Goal: Task Accomplishment & Management: Manage account settings

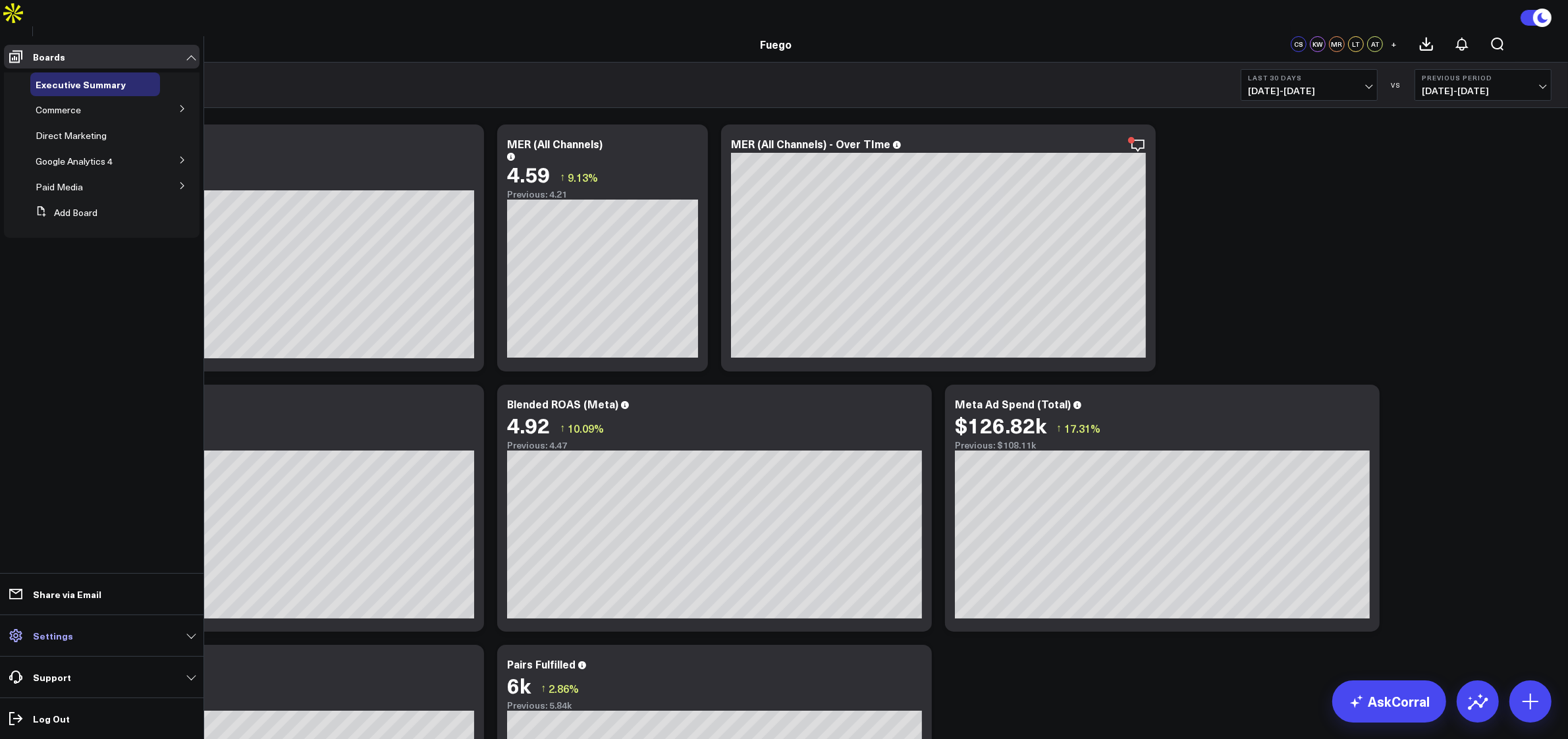
click at [123, 626] on link "Settings" at bounding box center [101, 635] width 195 height 23
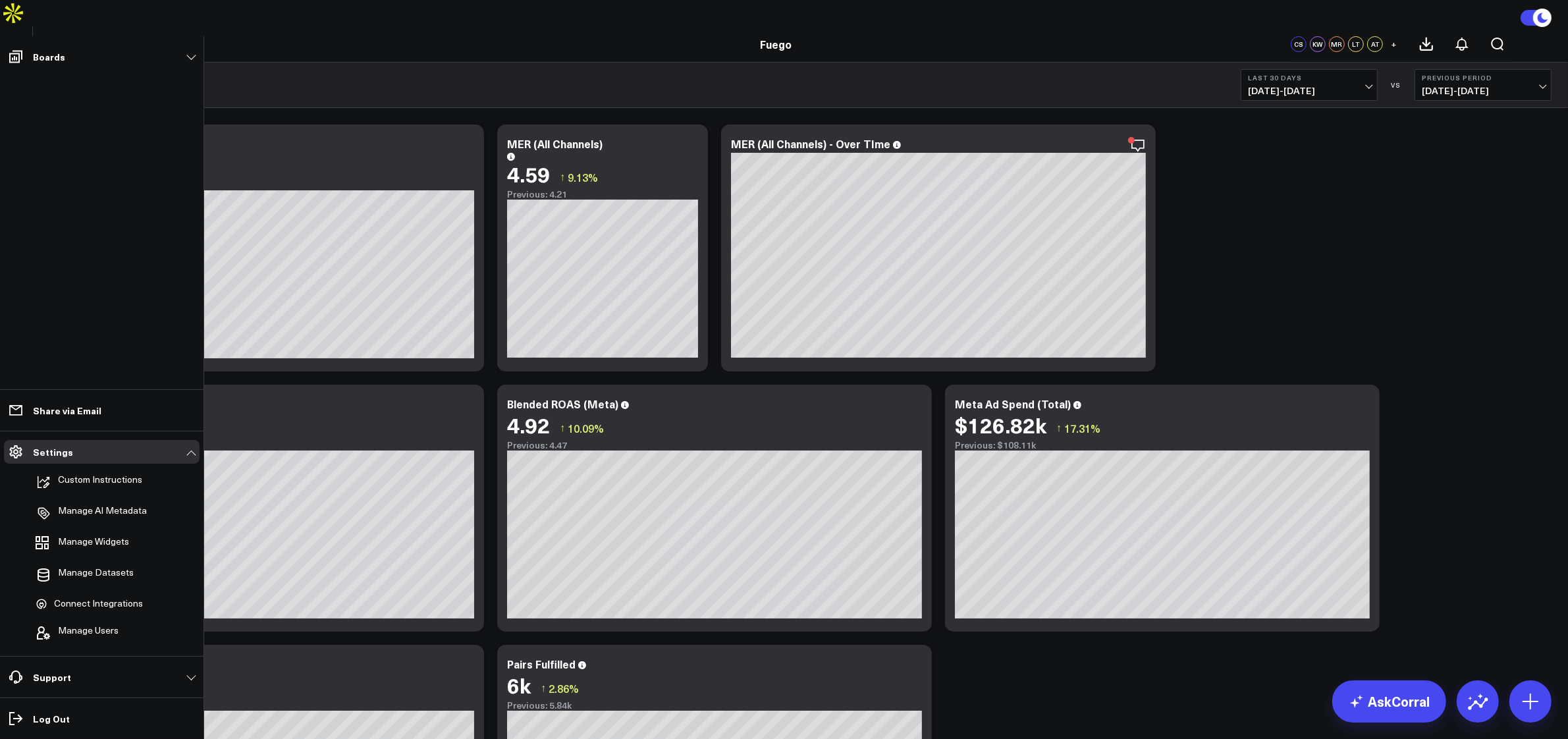
click at [133, 623] on li "Manage Users" at bounding box center [101, 633] width 195 height 29
click at [95, 643] on button "Manage Users" at bounding box center [74, 633] width 89 height 29
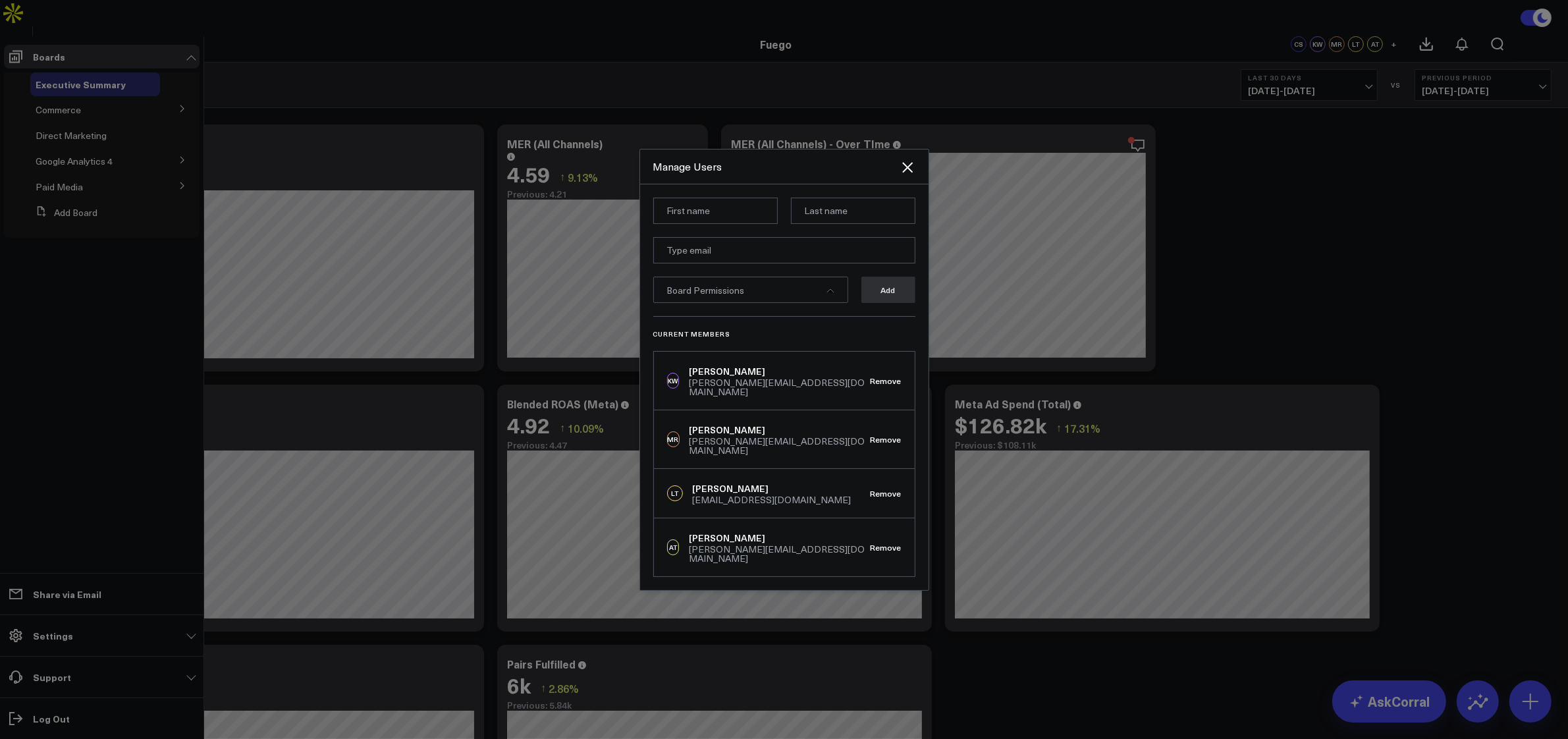
click at [810, 354] on div "Current Members KW Kevin Weschler kevin@fuegodance.com Remove MR Matt Rehurek m…" at bounding box center [784, 447] width 262 height 261
click at [888, 543] on button "Remove" at bounding box center [885, 547] width 31 height 9
click at [798, 499] on div "LT Lan Tran lan@fuegodance.com Remove" at bounding box center [784, 494] width 261 height 49
click at [905, 175] on icon "Close" at bounding box center [907, 167] width 16 height 16
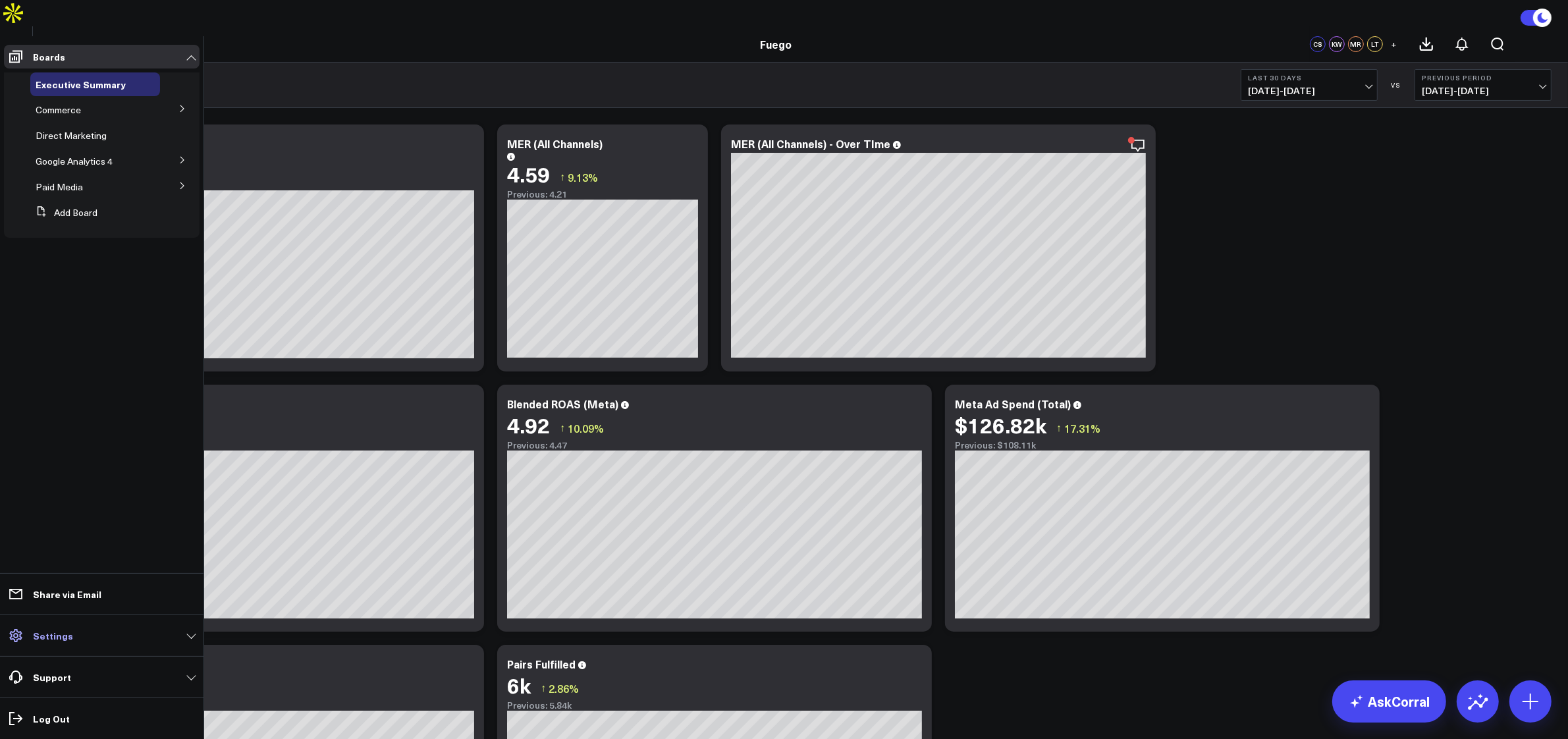
click at [58, 632] on p "Settings" at bounding box center [53, 636] width 40 height 11
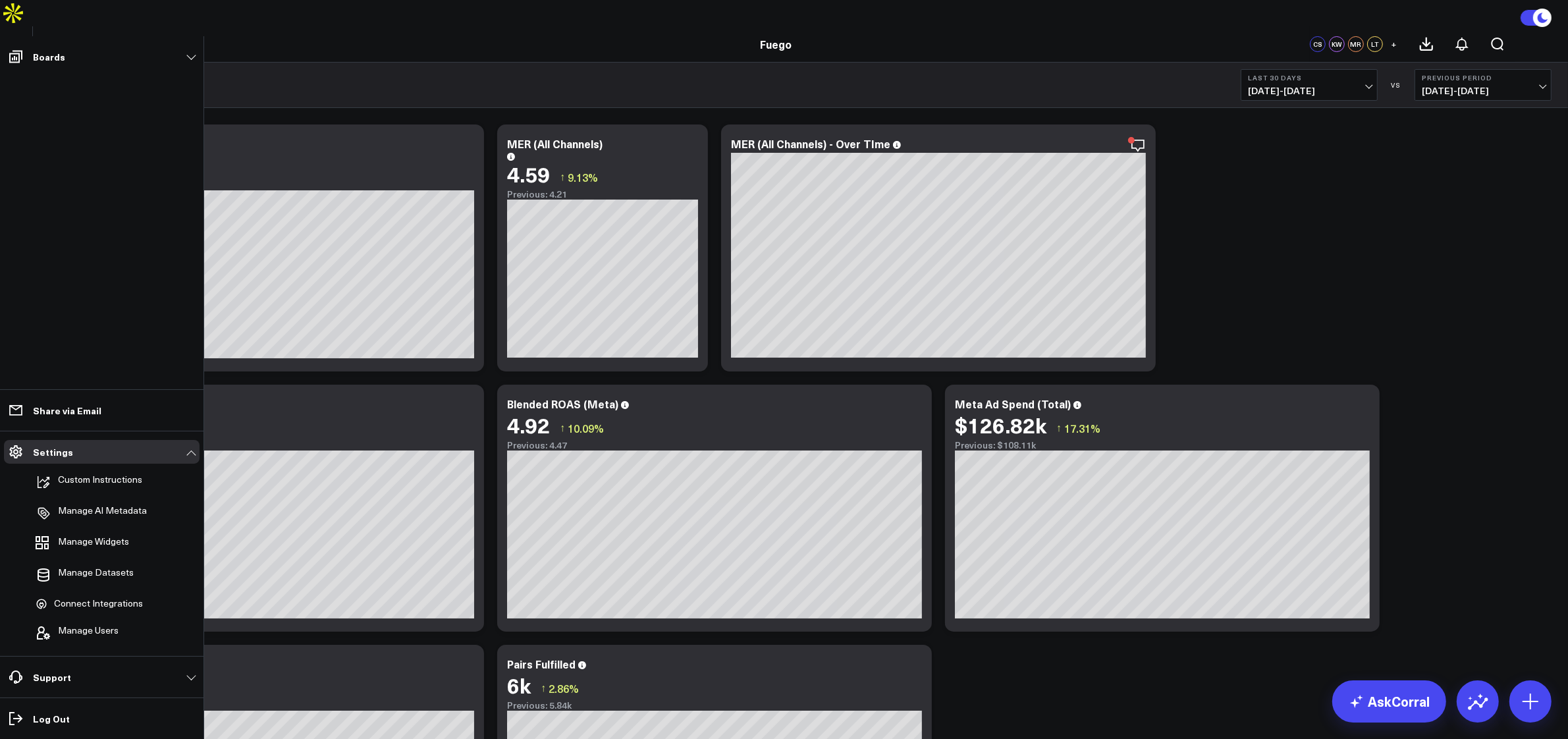
click at [122, 631] on li "Manage Users" at bounding box center [101, 633] width 195 height 29
click at [114, 635] on span "Manage Users" at bounding box center [89, 633] width 61 height 16
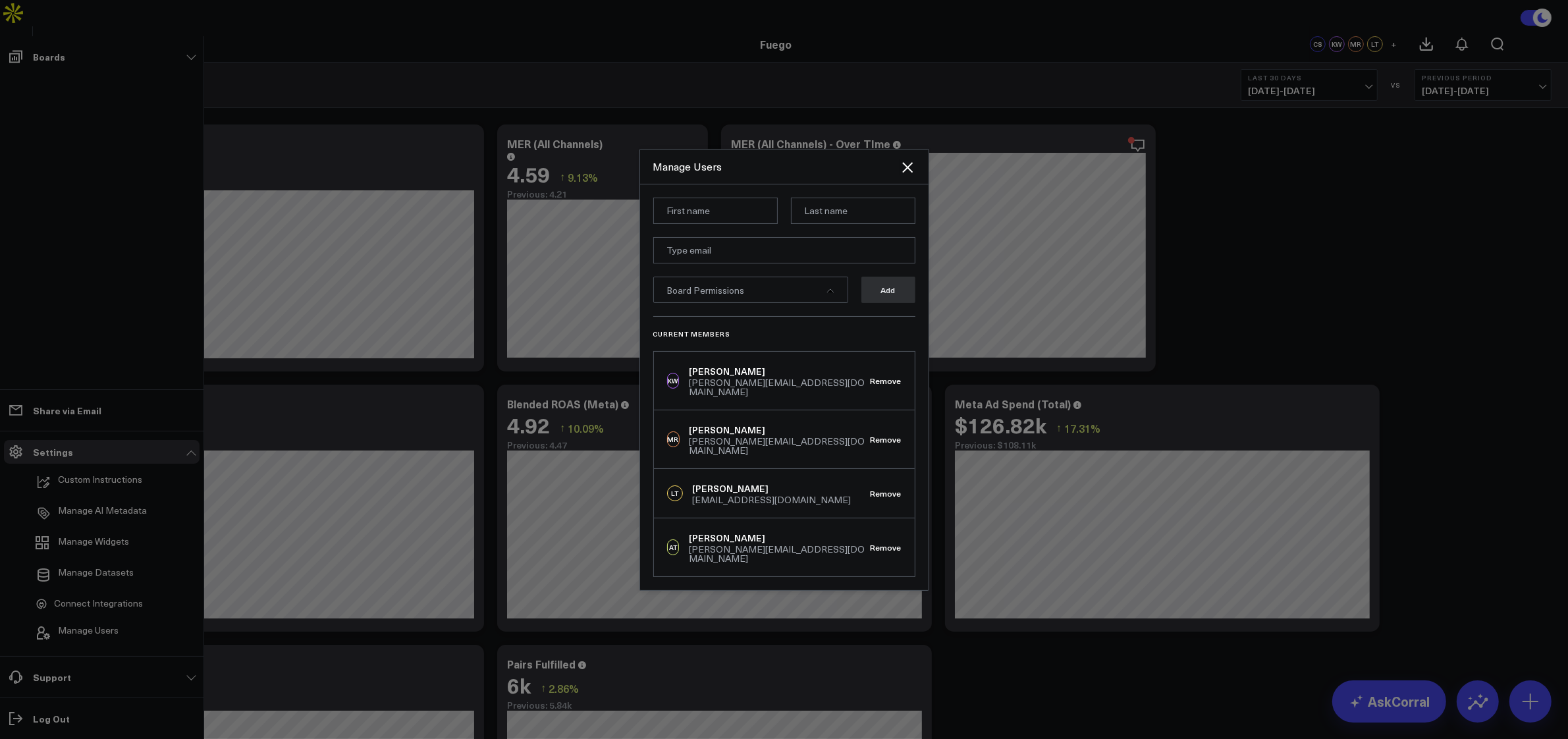
click at [337, 162] on div at bounding box center [784, 370] width 1568 height 739
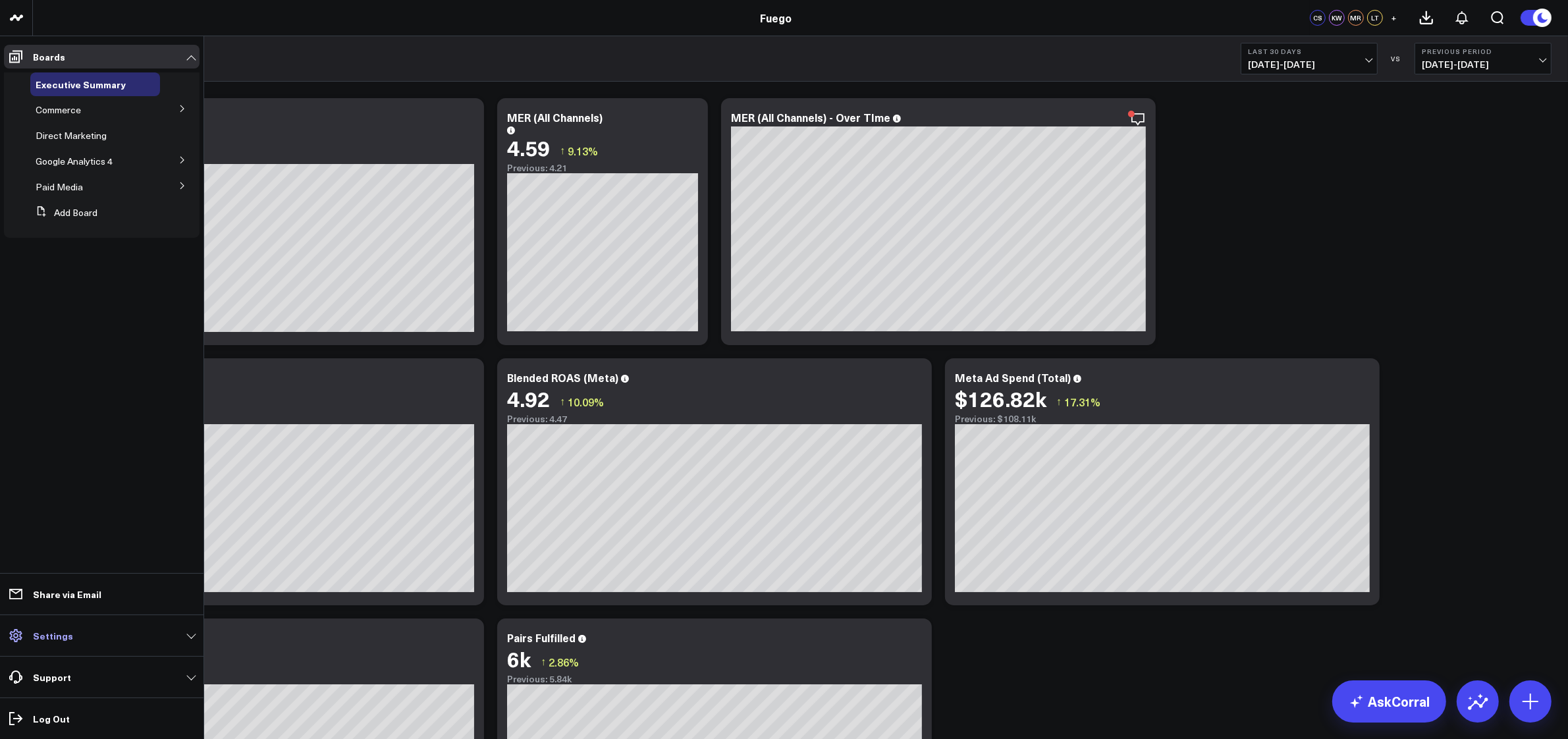
click at [17, 636] on icon at bounding box center [15, 635] width 13 height 13
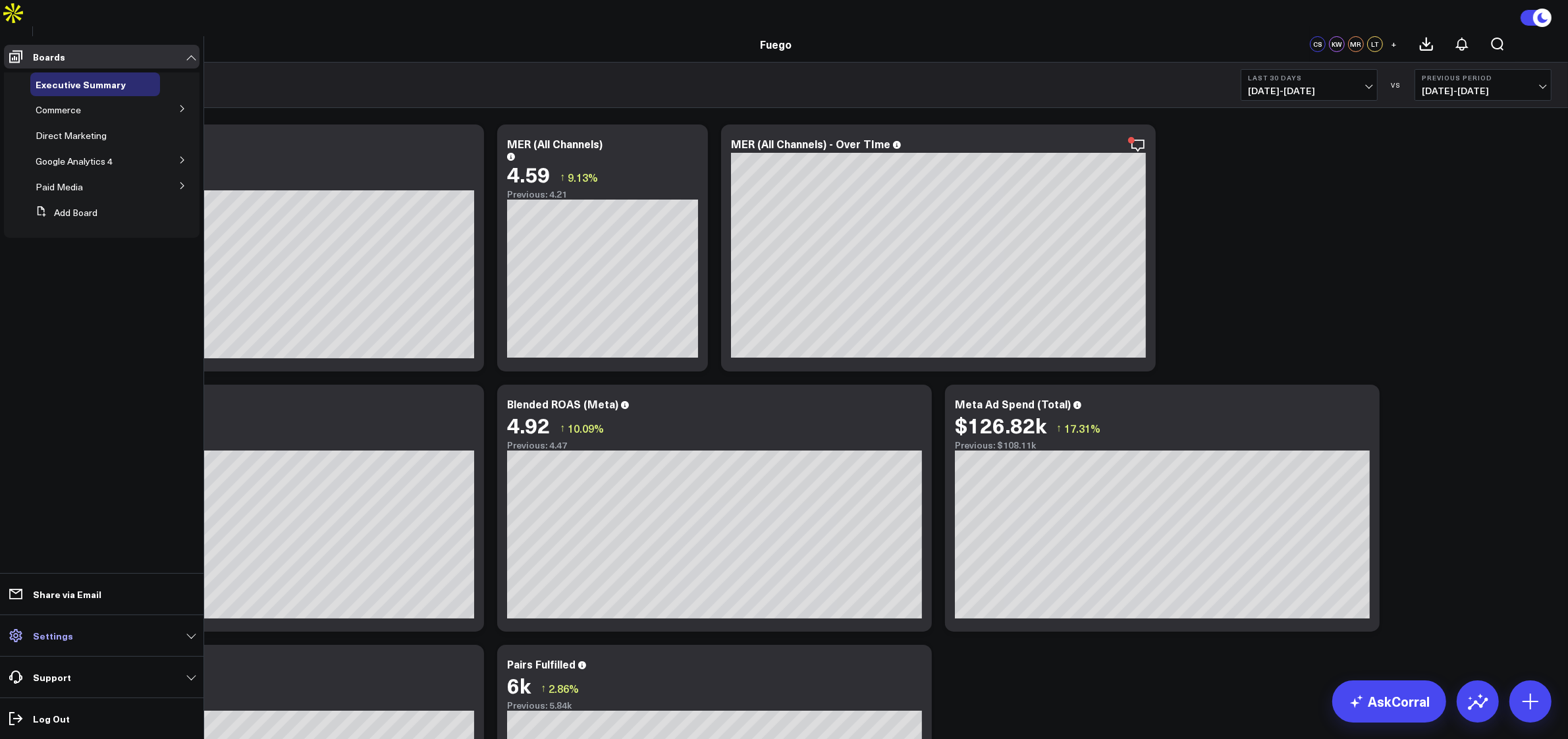
click at [23, 641] on span at bounding box center [15, 635] width 23 height 23
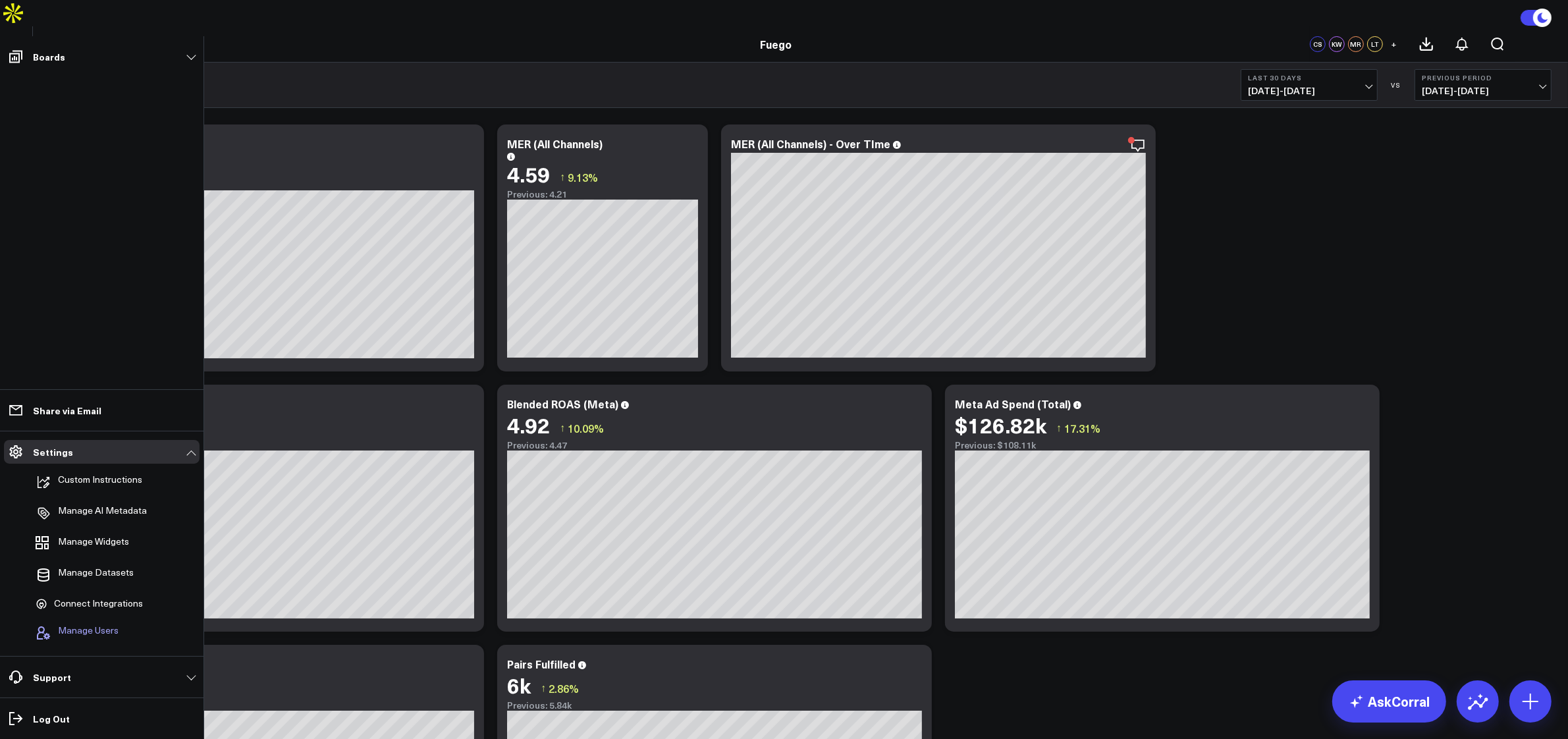
click at [84, 625] on span "Manage Users" at bounding box center [89, 633] width 61 height 16
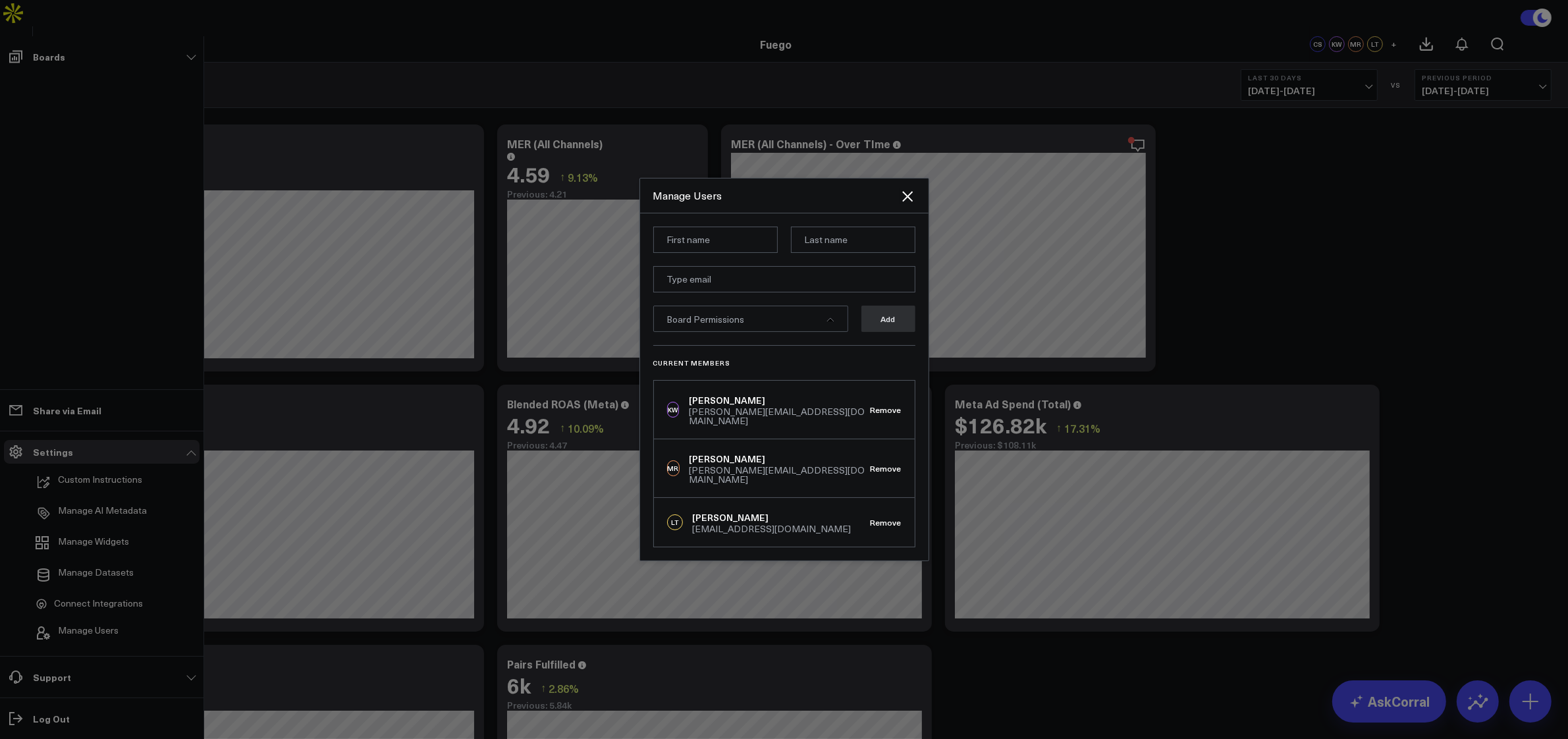
click at [791, 377] on div "Current Members KW [PERSON_NAME] [PERSON_NAME][EMAIL_ADDRESS][DOMAIN_NAME] Remo…" at bounding box center [784, 446] width 262 height 202
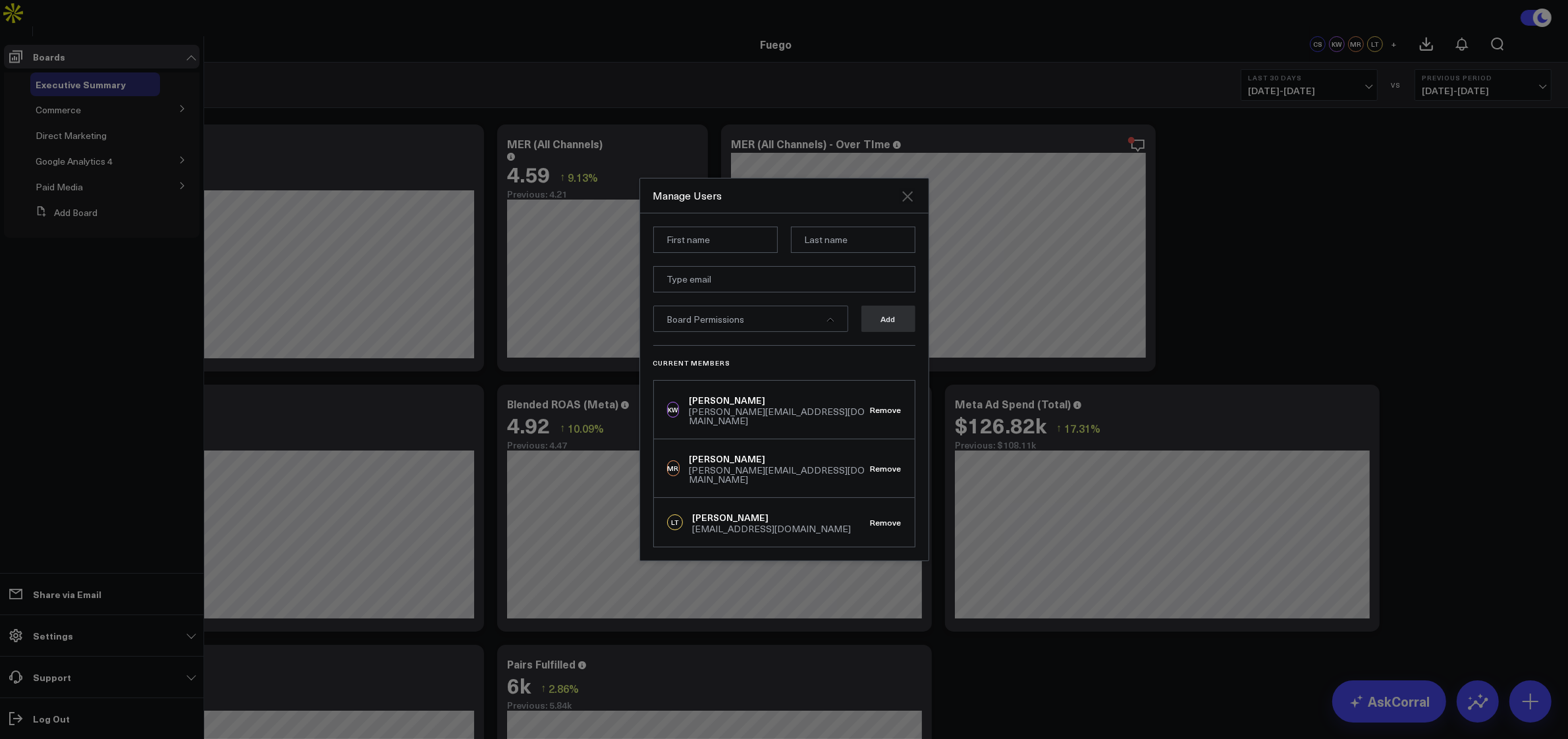
click at [901, 204] on icon "Close" at bounding box center [907, 196] width 16 height 16
